Goal: Find specific page/section

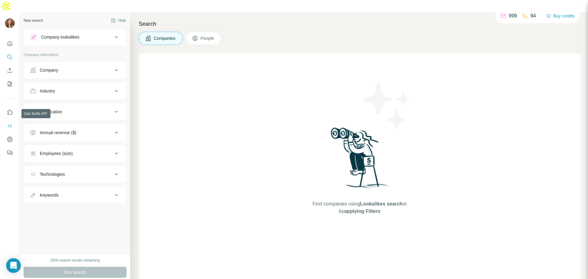
click at [7, 123] on icon "Use Surfe API" at bounding box center [10, 126] width 6 height 6
click at [8, 123] on icon "Use Surfe API" at bounding box center [10, 126] width 6 height 6
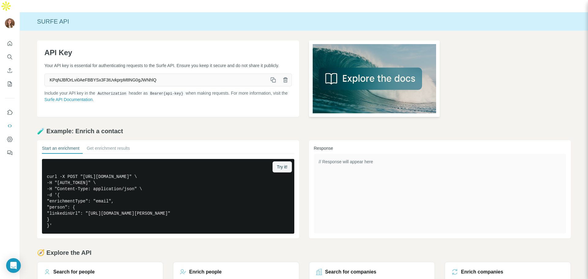
click at [343, 66] on img at bounding box center [374, 78] width 131 height 77
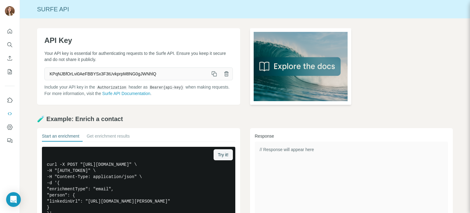
click at [277, 65] on img at bounding box center [301, 66] width 102 height 77
